Goal: Task Accomplishment & Management: Complete application form

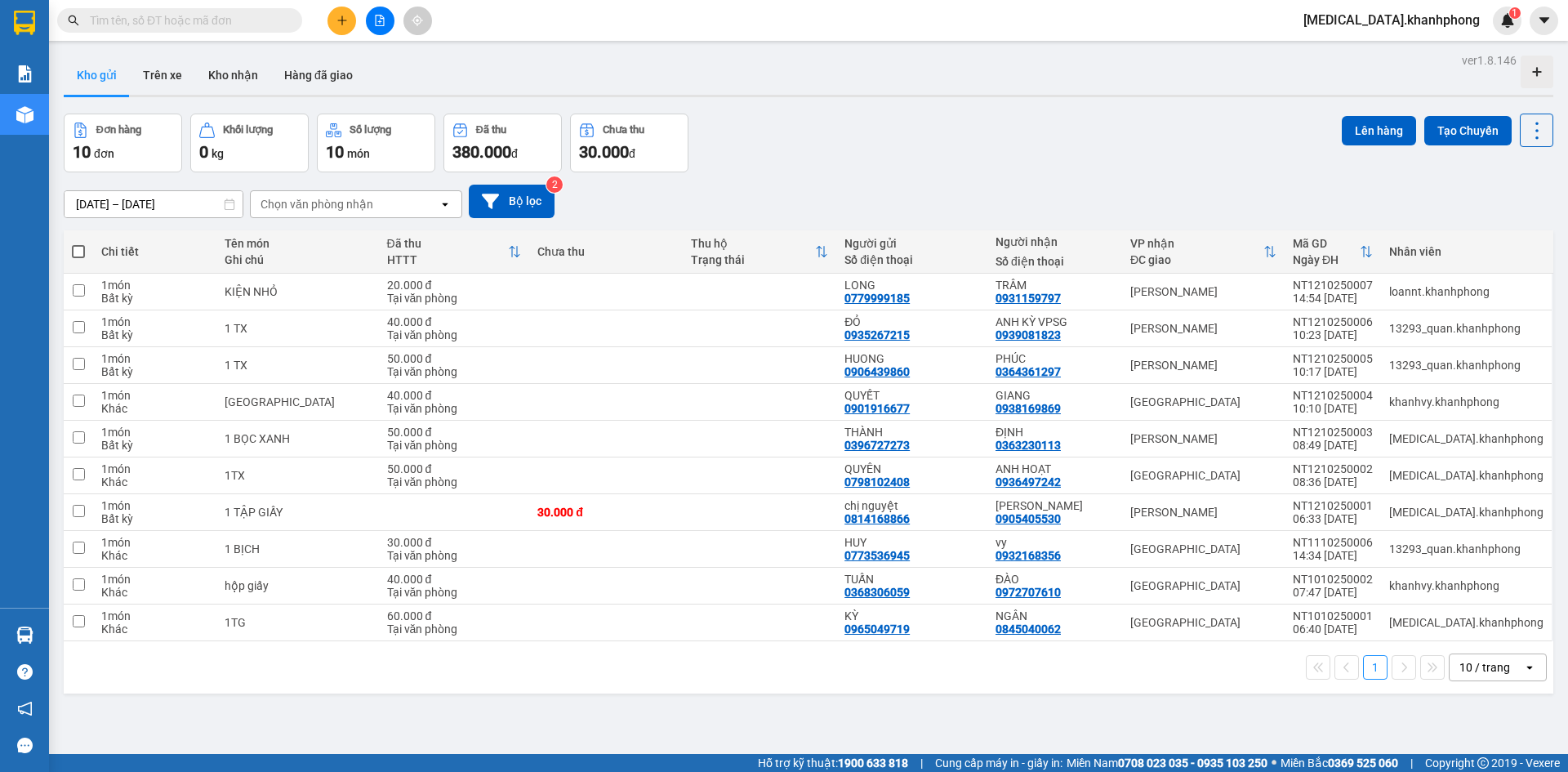
click at [337, 25] on icon "plus" at bounding box center [341, 20] width 12 height 12
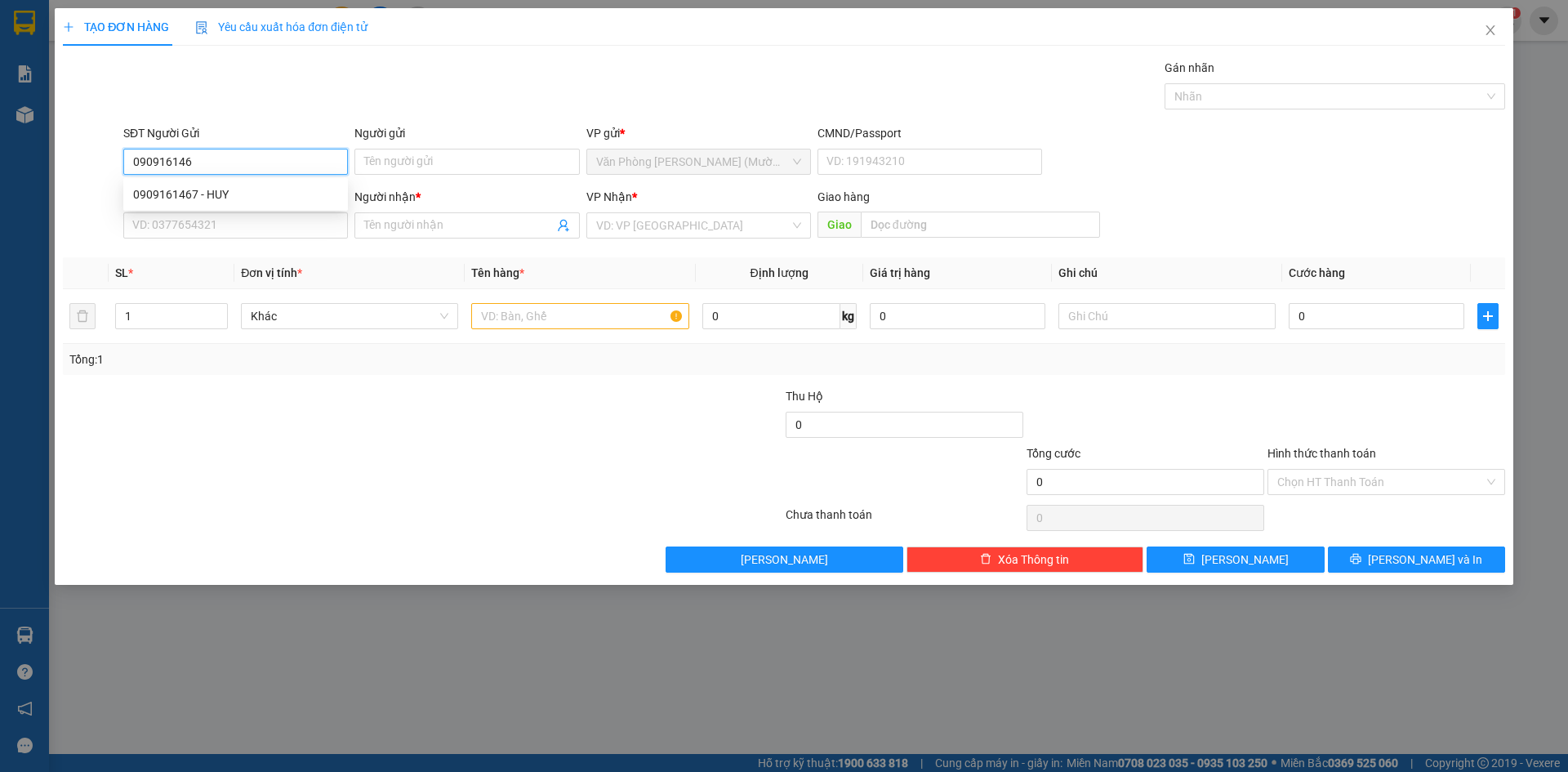
type input "0909161467"
click at [259, 197] on div "0909161467 - HUY" at bounding box center [235, 194] width 205 height 18
type input "HUY"
type input "0909161467"
click at [264, 232] on input "SĐT Người Nhận" at bounding box center [235, 225] width 225 height 26
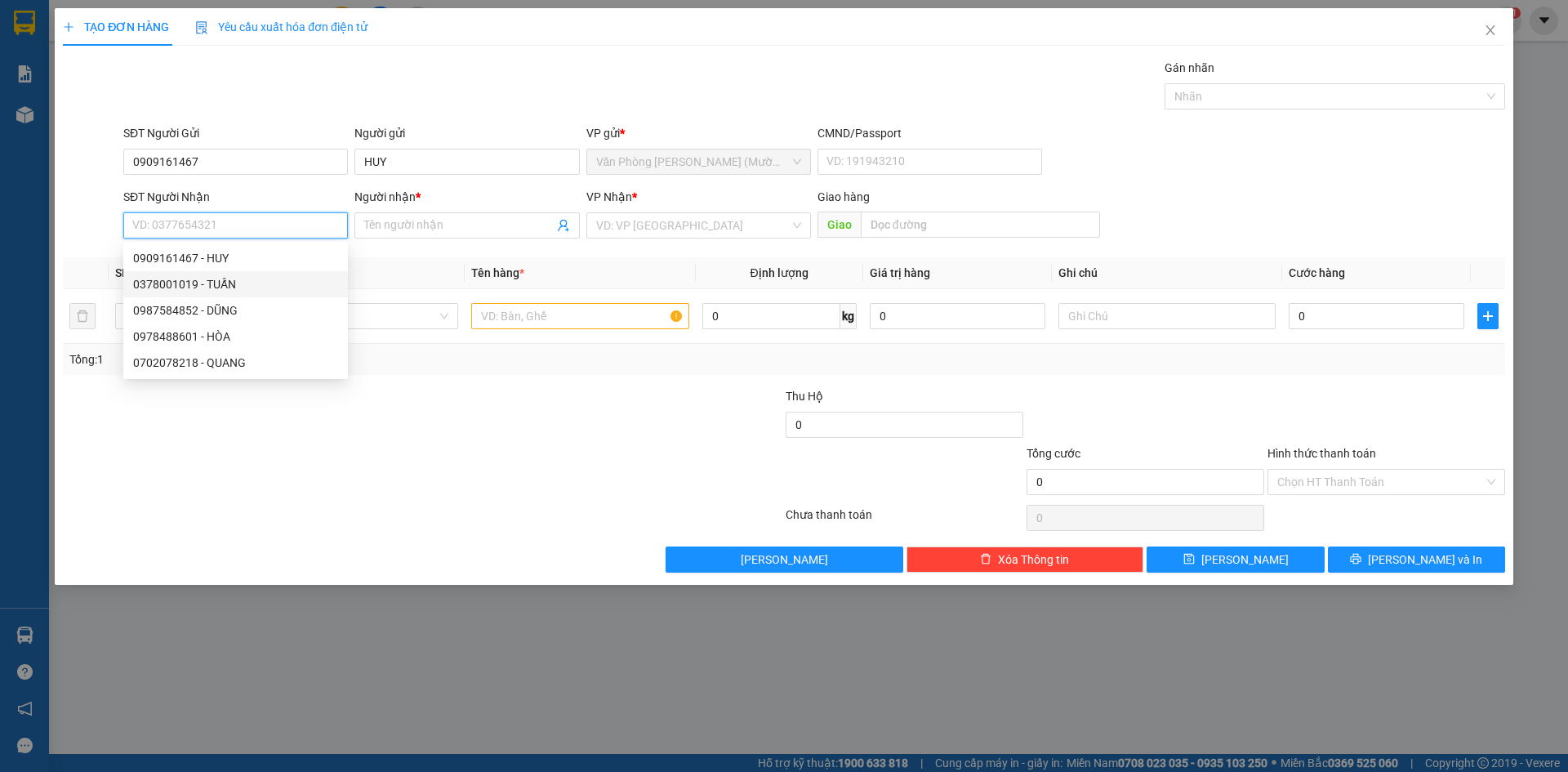
click at [262, 287] on div "0378001019 - TUẤN" at bounding box center [235, 284] width 205 height 18
type input "0378001019"
type input "TUẤN"
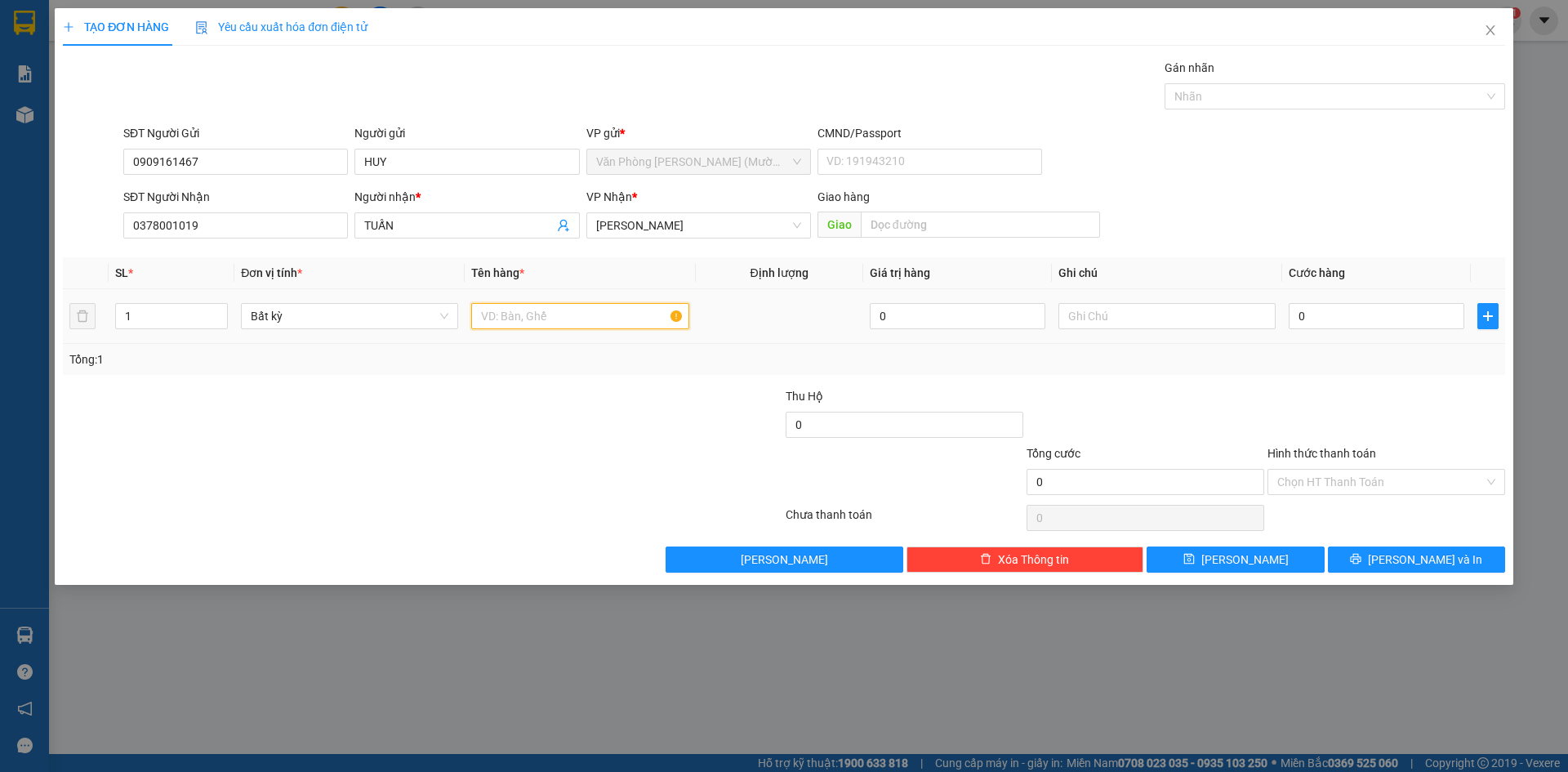
click at [512, 315] on input "text" at bounding box center [580, 315] width 217 height 26
type input "1TX"
click at [1321, 308] on input "0" at bounding box center [1376, 315] width 175 height 26
type input "8"
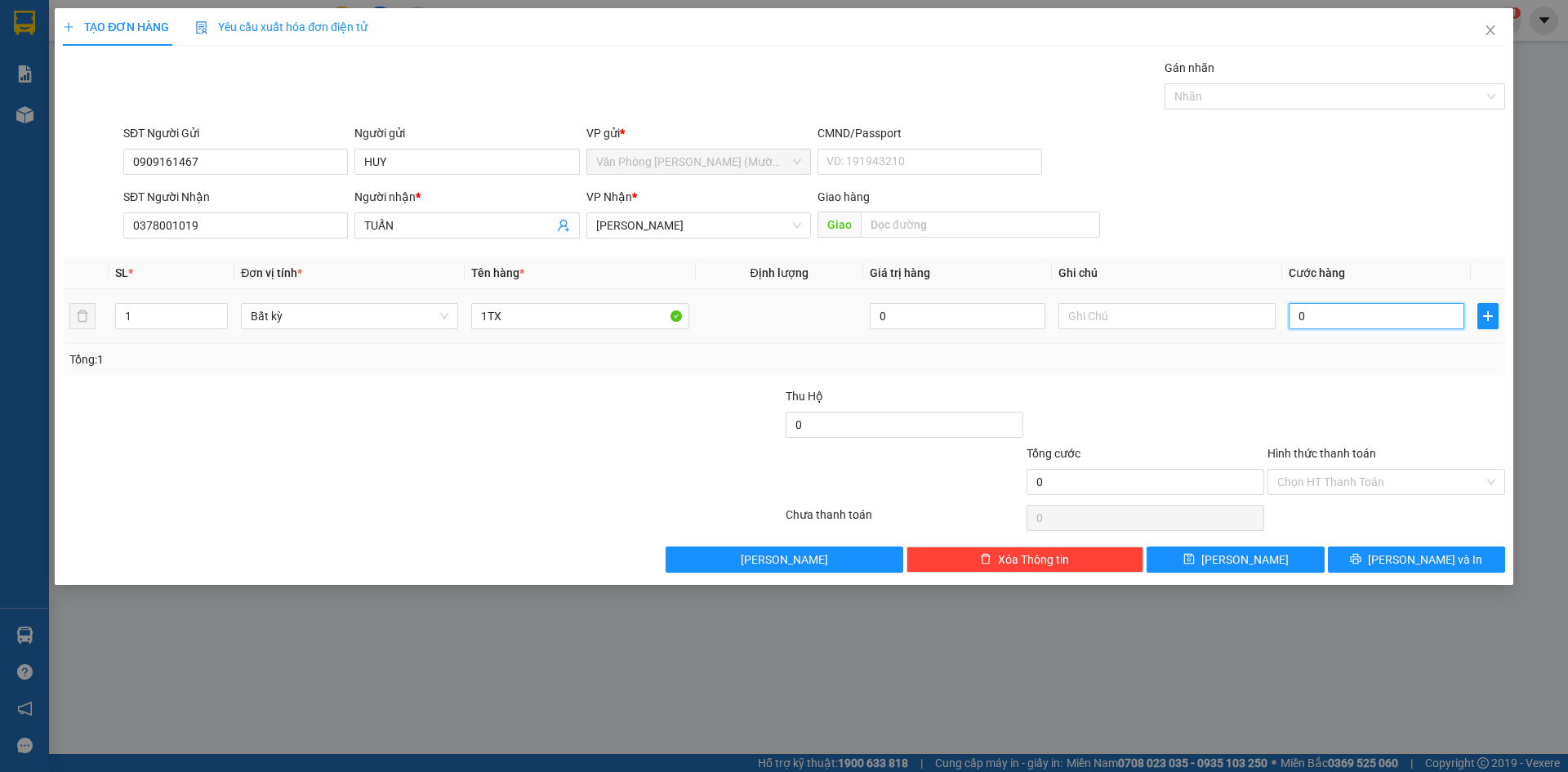
type input "8"
type input "80"
type input "80.000"
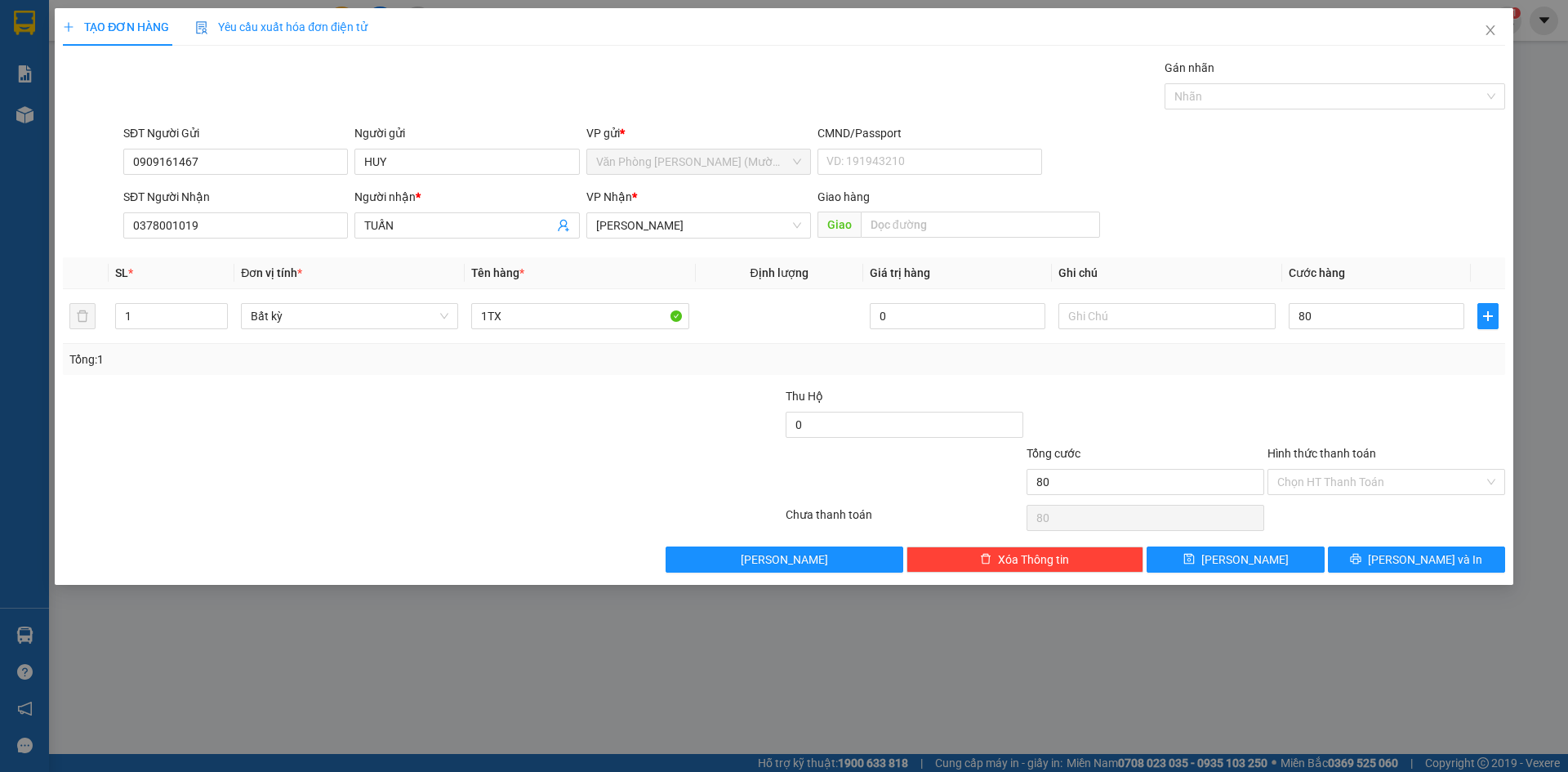
type input "80.000"
click at [1306, 389] on div at bounding box center [1386, 416] width 241 height 58
click at [1337, 475] on input "Hình thức thanh toán" at bounding box center [1381, 482] width 207 height 24
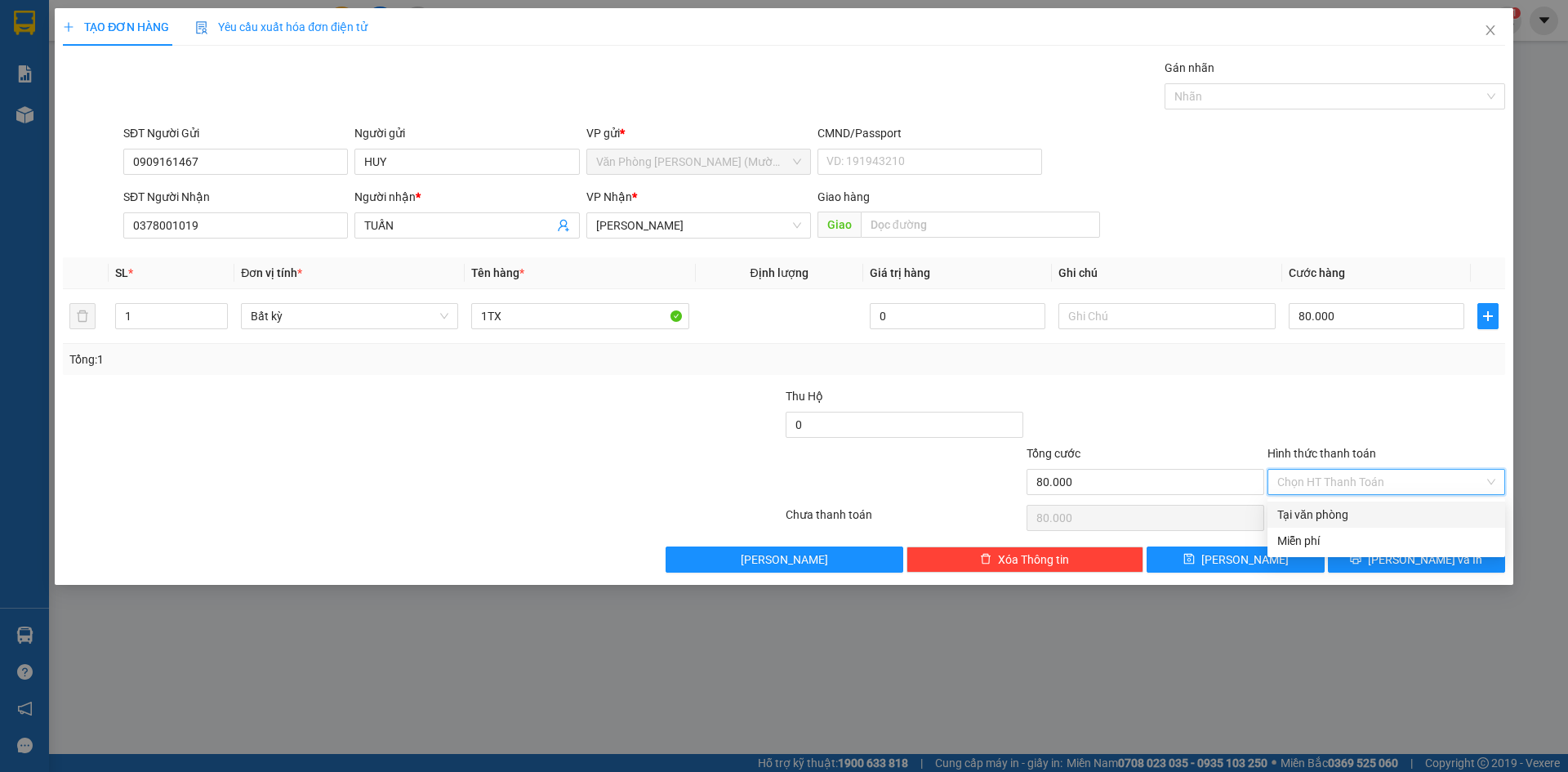
click at [1338, 519] on div "Tại văn phòng" at bounding box center [1386, 515] width 218 height 18
type input "0"
click at [1372, 561] on button "[PERSON_NAME] và In" at bounding box center [1416, 559] width 177 height 26
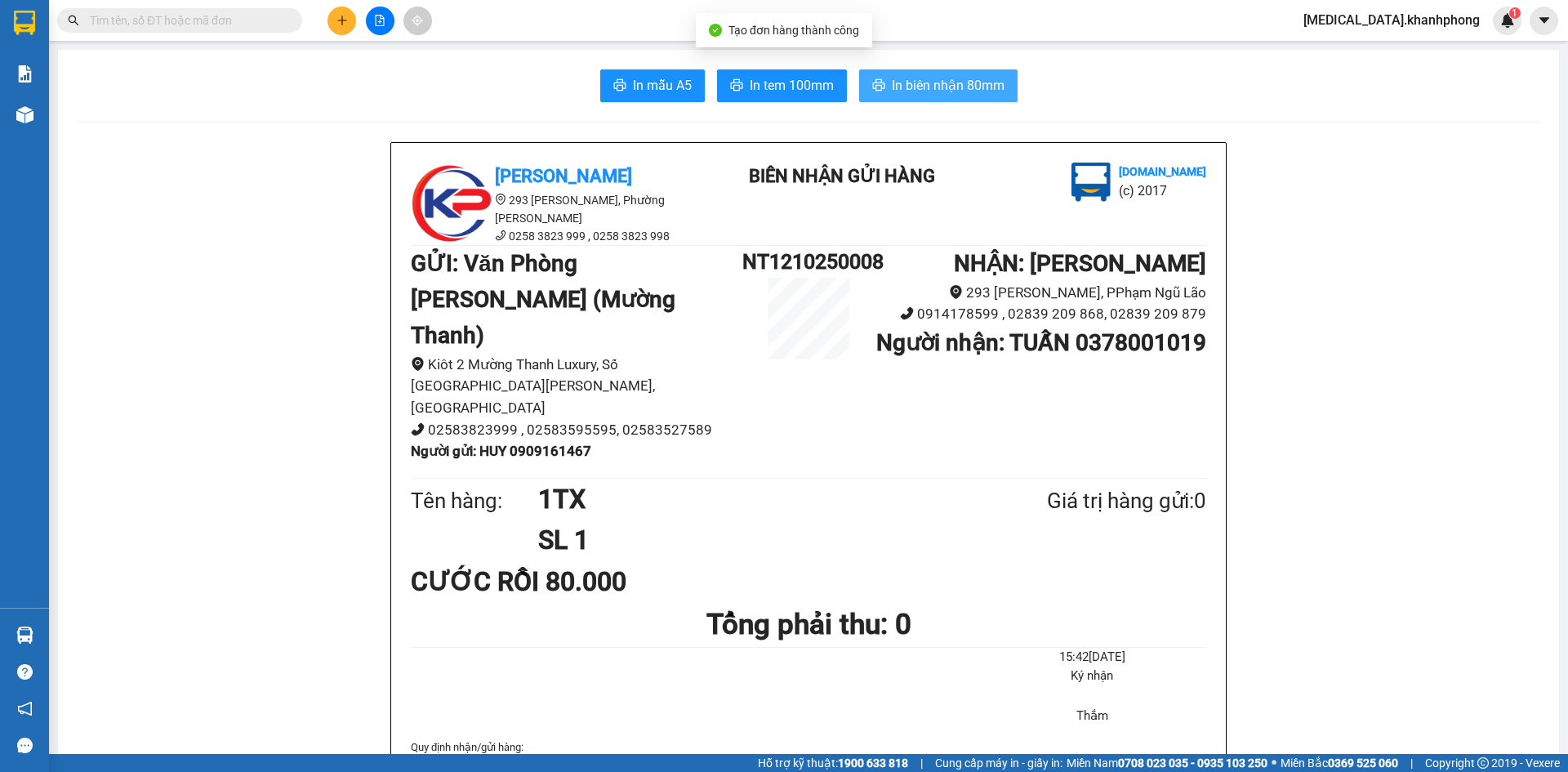
click at [968, 77] on span "In biên nhận 80mm" at bounding box center [948, 85] width 112 height 21
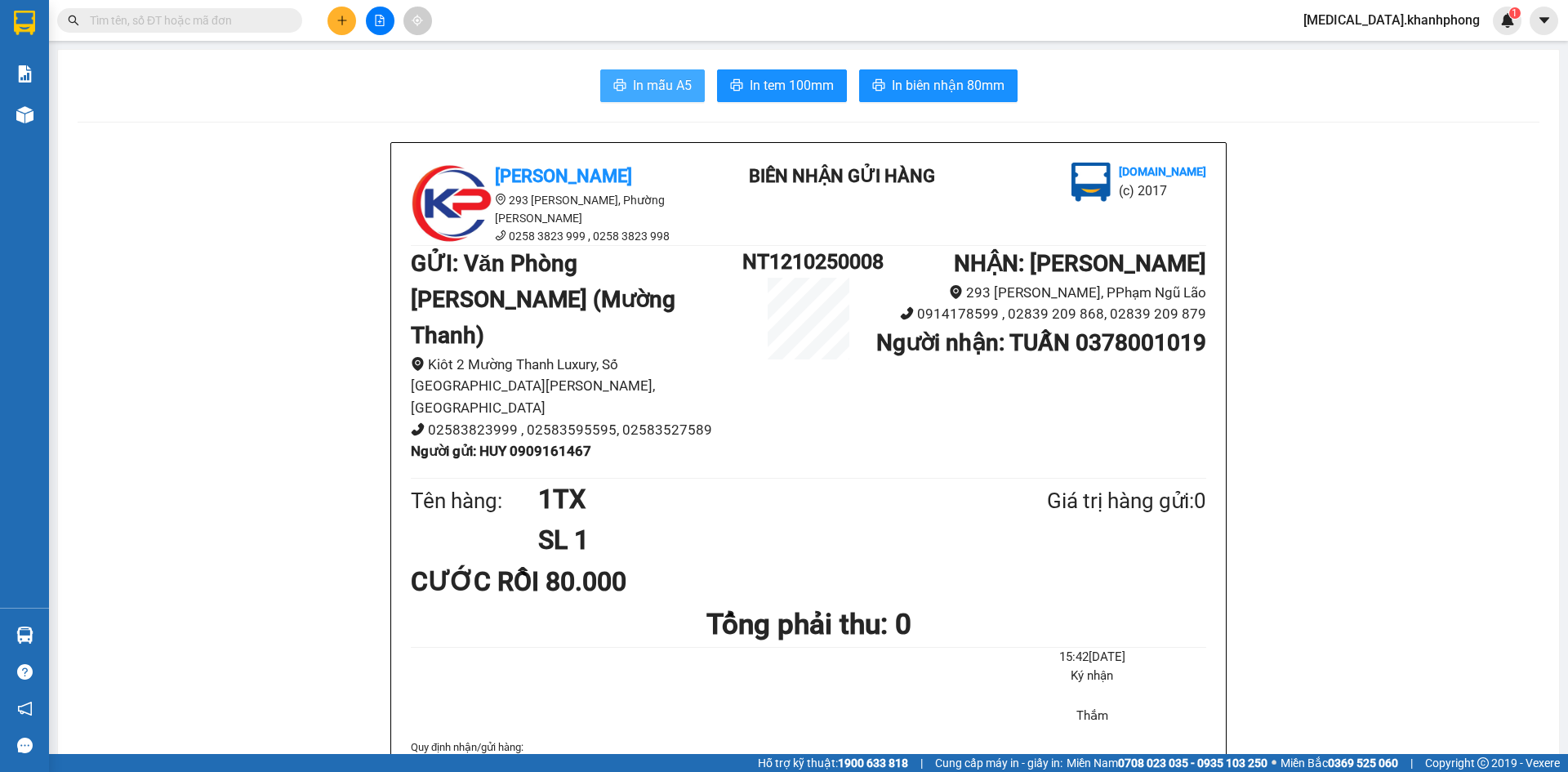
click at [636, 89] on span "In mẫu A5" at bounding box center [661, 85] width 58 height 21
